Goal: Navigation & Orientation: Go to known website

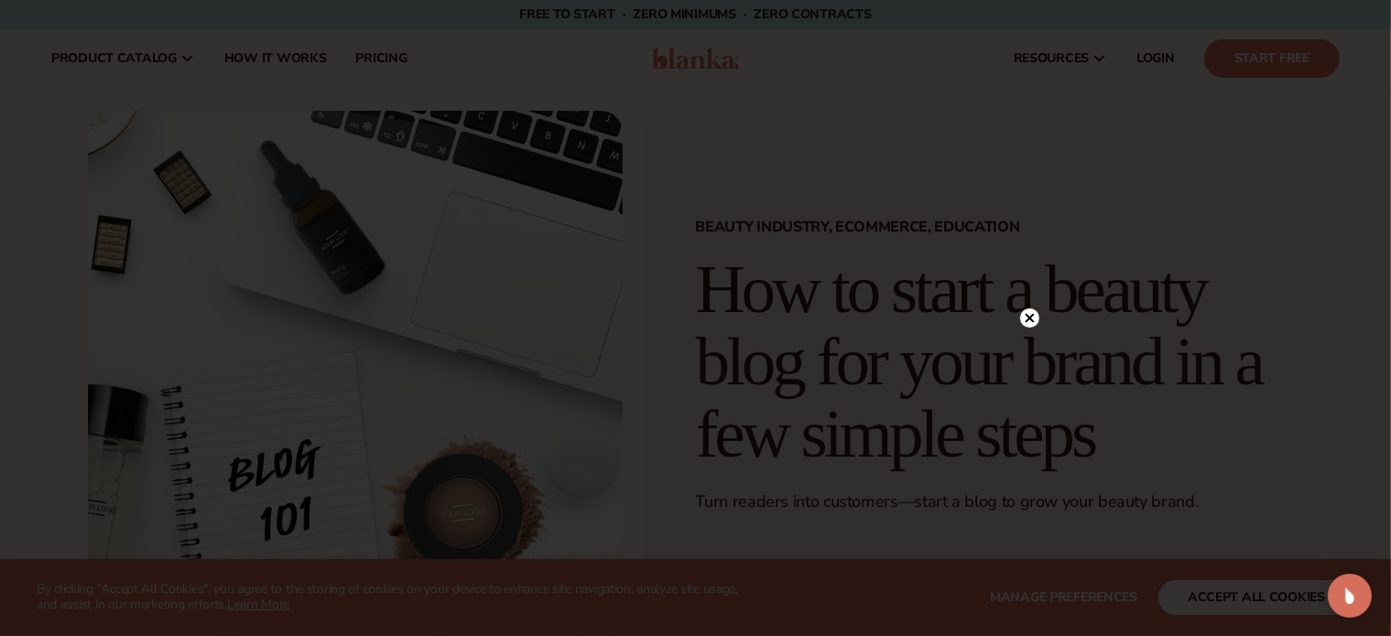
click at [1030, 318] on icon at bounding box center [1028, 318] width 9 height 9
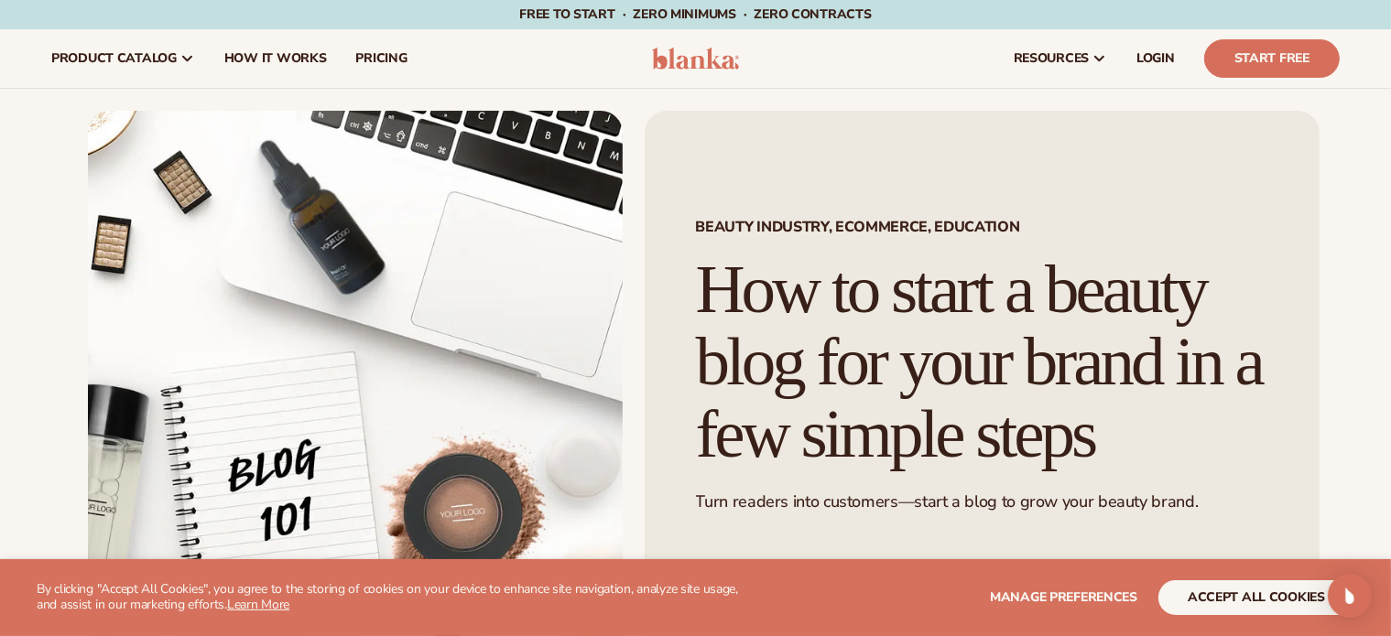
click at [681, 54] on img at bounding box center [695, 59] width 87 height 22
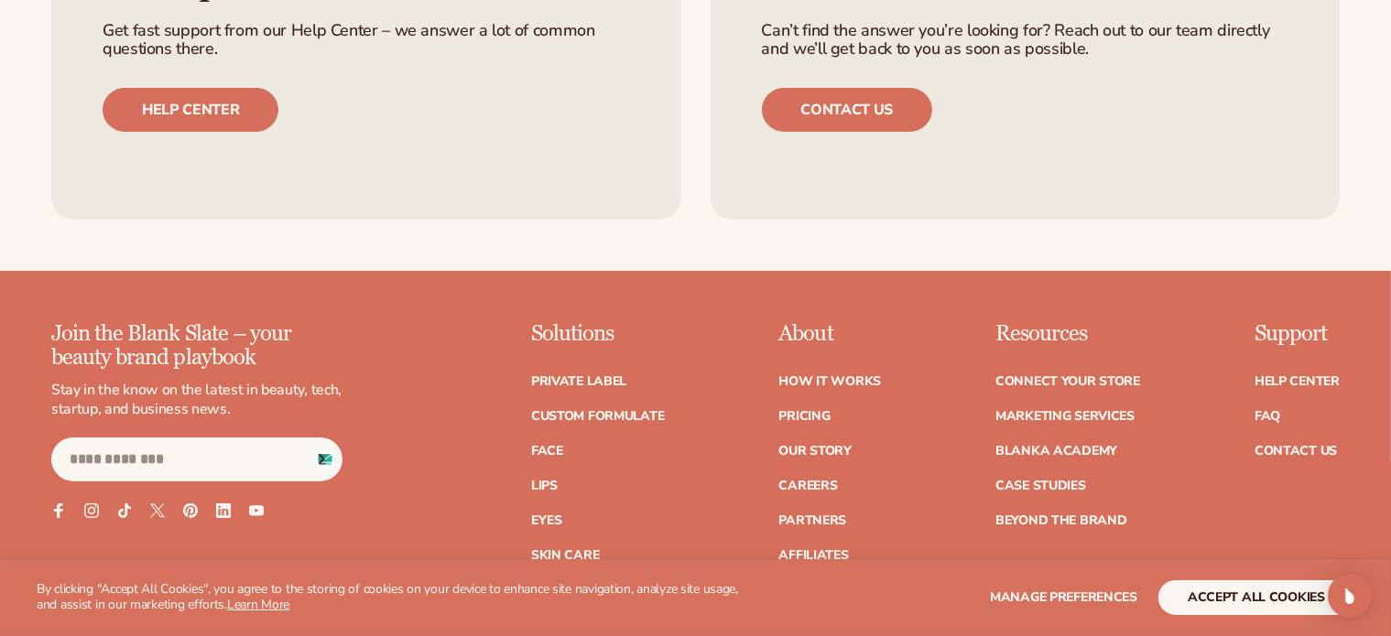
scroll to position [7606, 0]
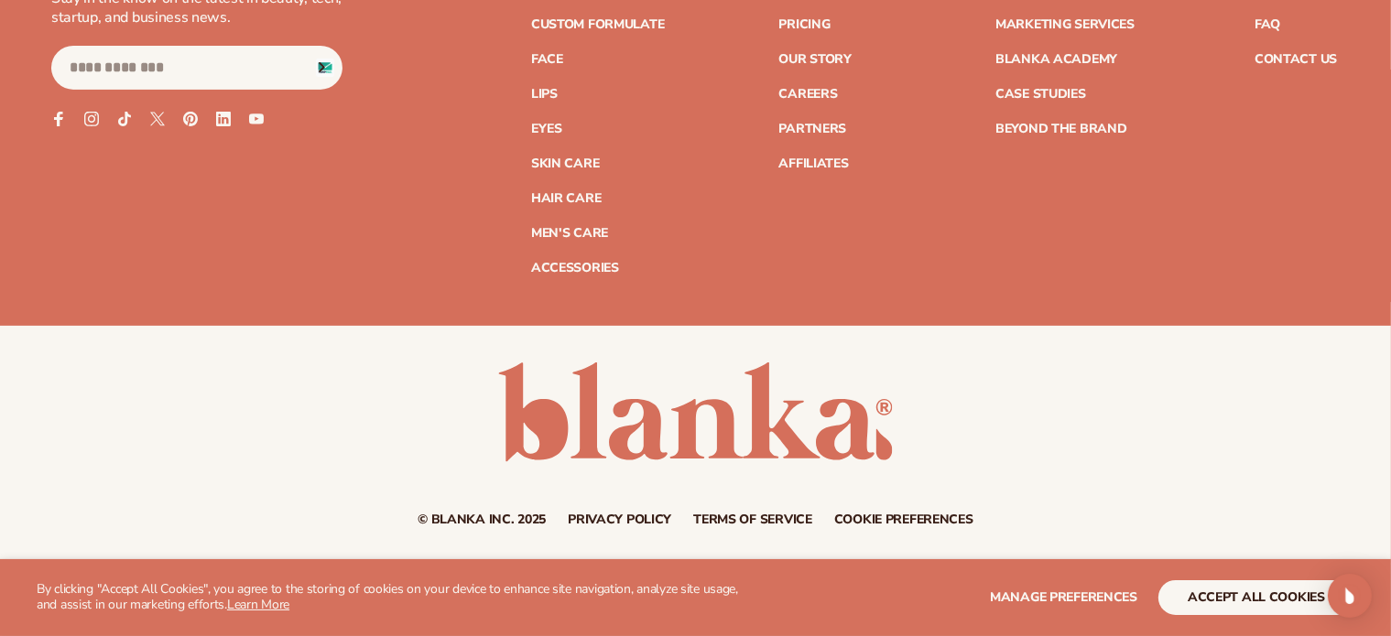
drag, startPoint x: 945, startPoint y: 318, endPoint x: 931, endPoint y: 598, distance: 280.5
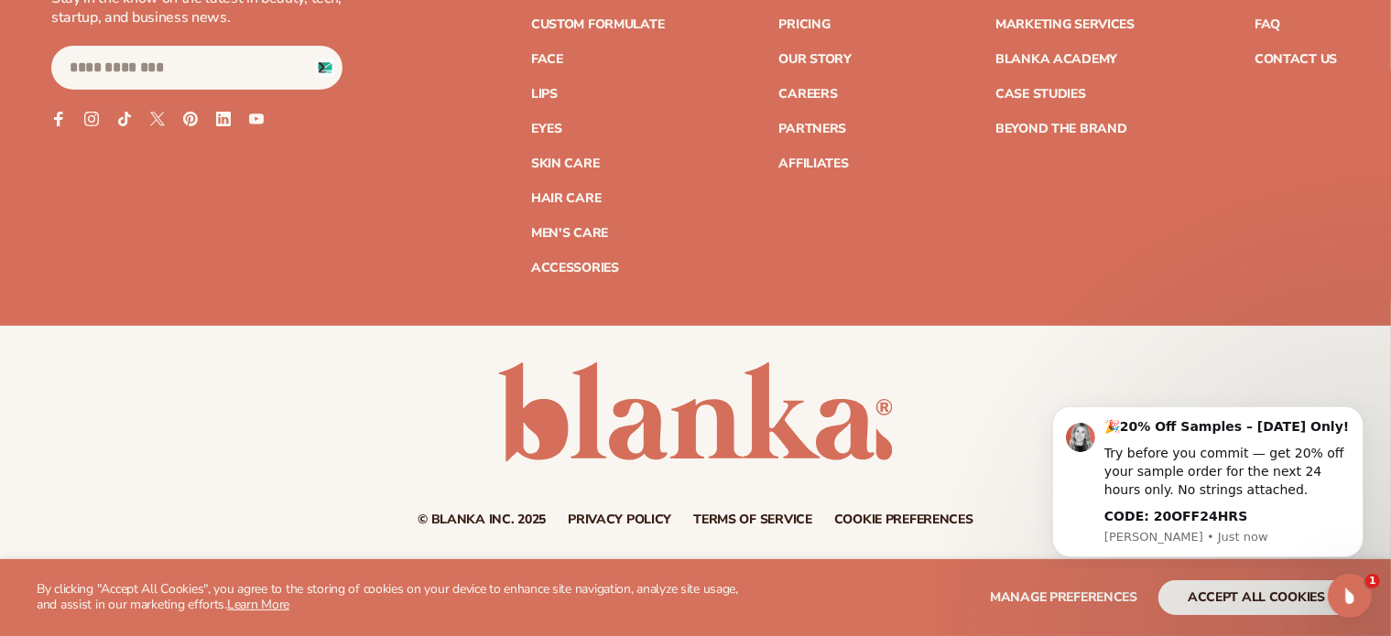
scroll to position [0, 0]
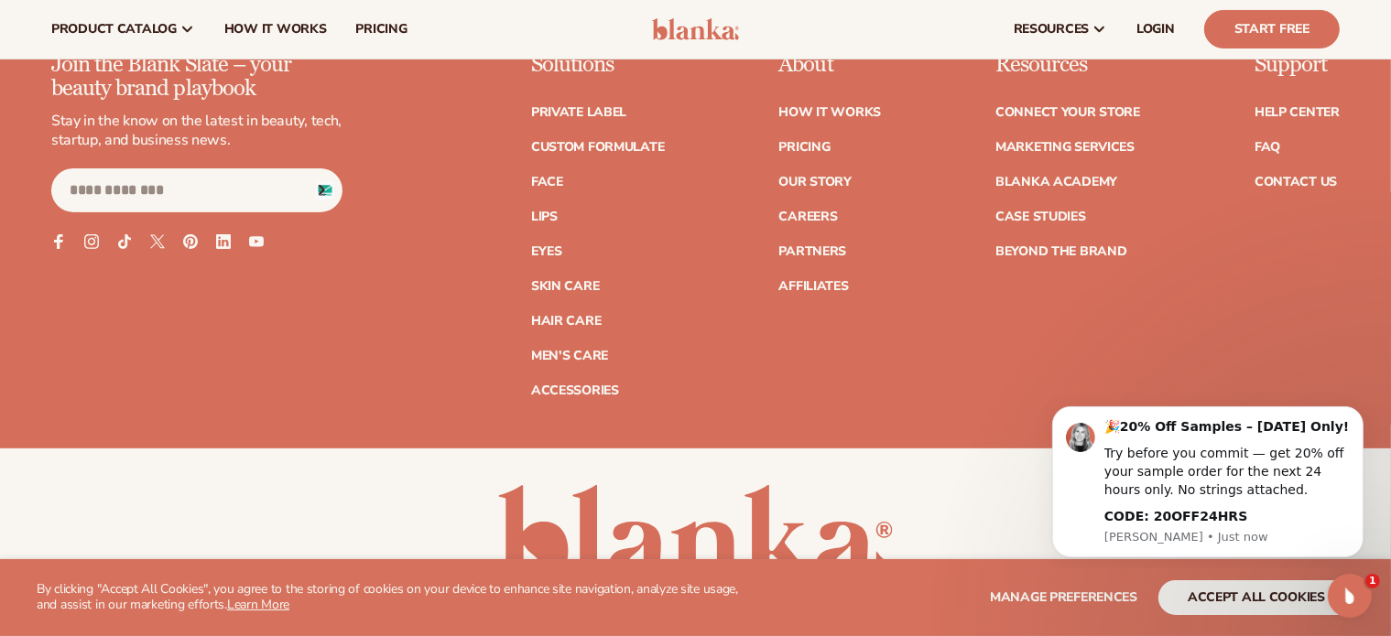
drag, startPoint x: 923, startPoint y: 420, endPoint x: 925, endPoint y: 337, distance: 83.3
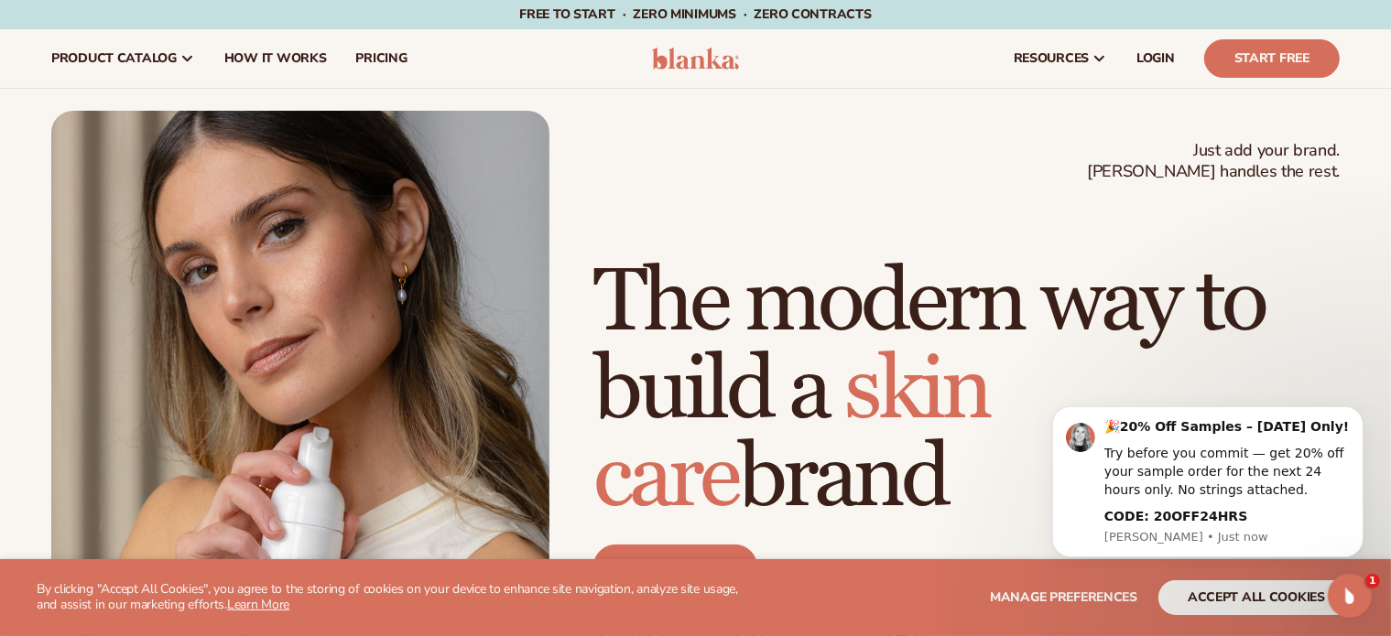
drag, startPoint x: 926, startPoint y: 376, endPoint x: 919, endPoint y: 54, distance: 322.3
click at [733, 49] on img at bounding box center [695, 59] width 87 height 22
